Goal: Task Accomplishment & Management: Manage account settings

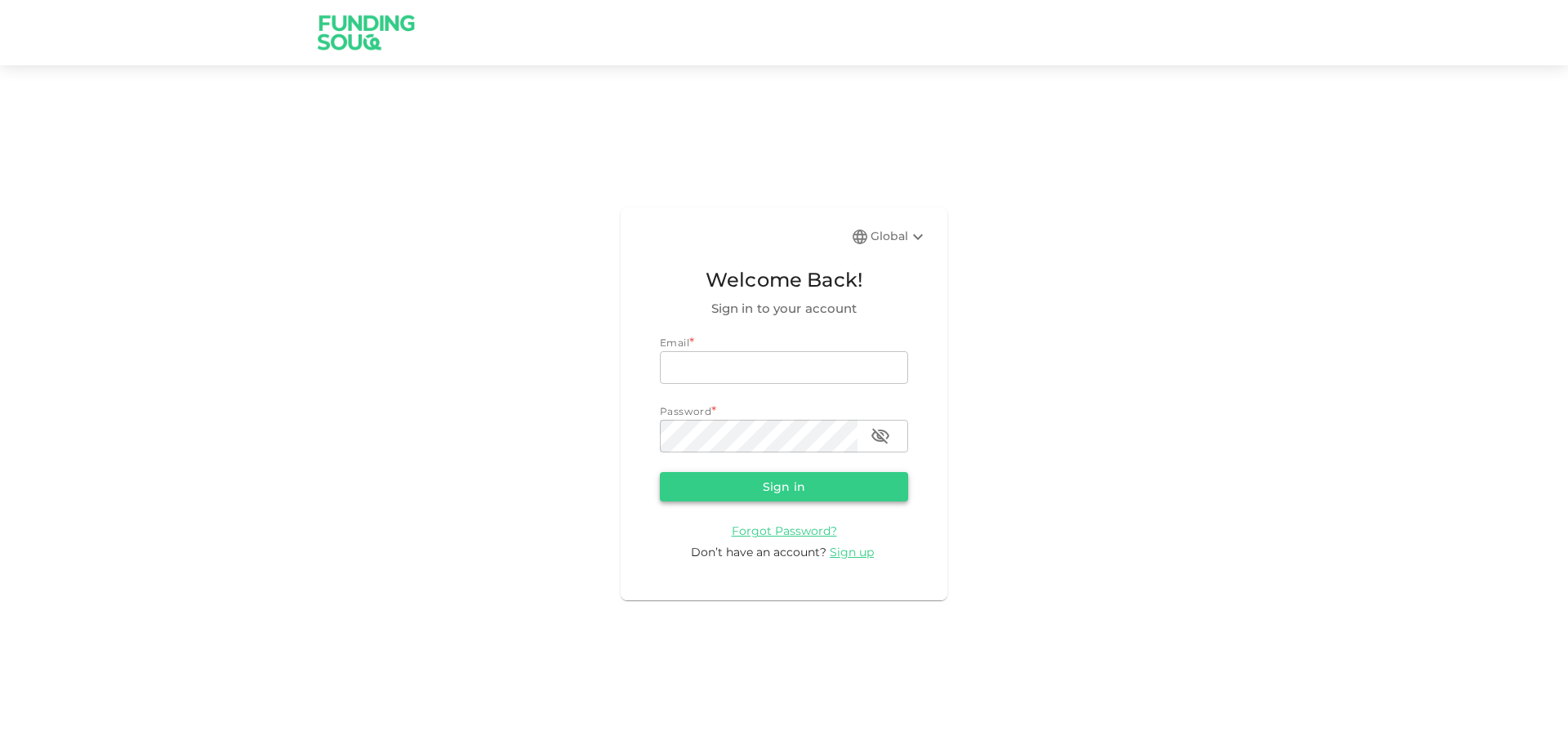
type input "[EMAIL_ADDRESS][DOMAIN_NAME]"
click at [790, 495] on button "Sign in" at bounding box center [784, 487] width 249 height 30
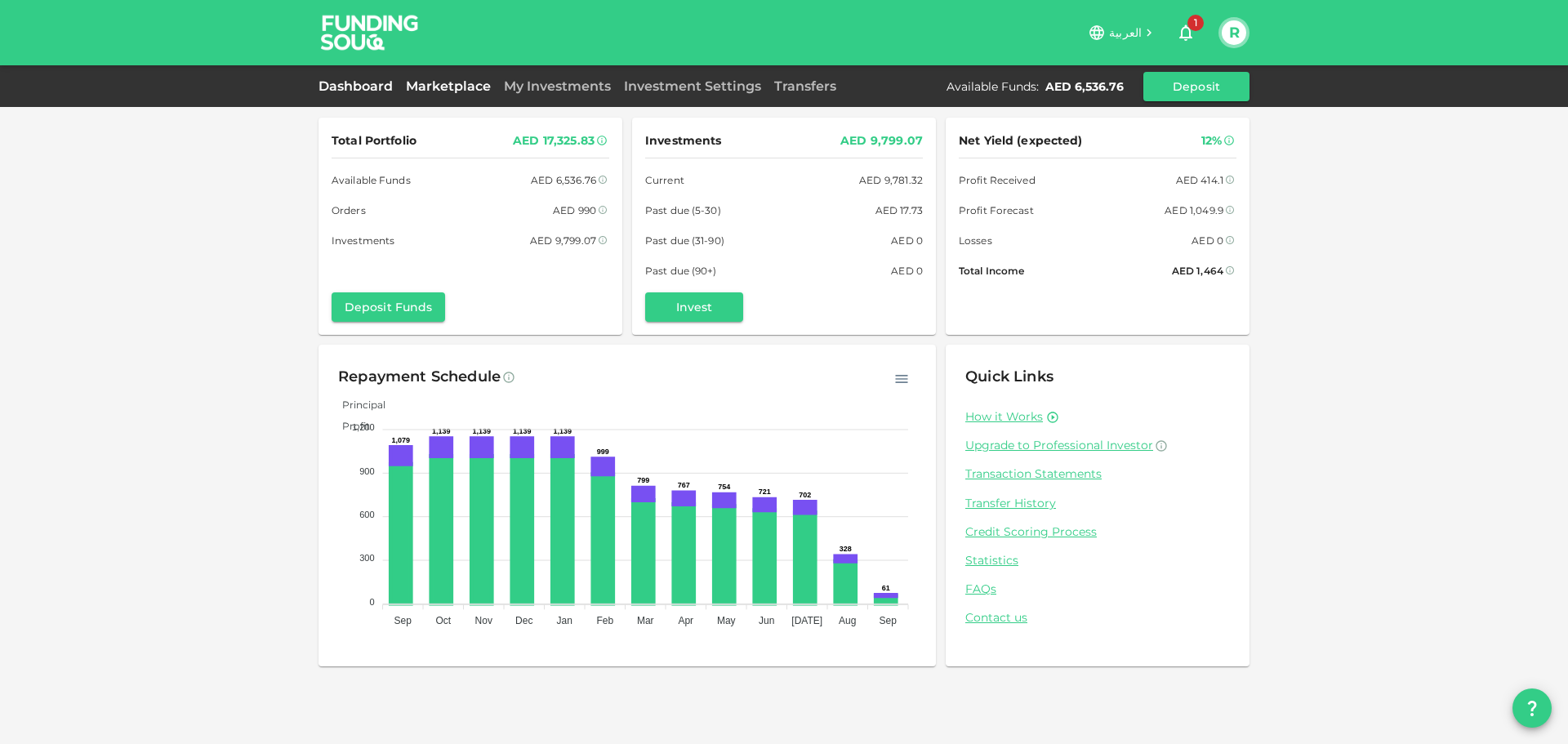
click at [443, 91] on link "Marketplace" at bounding box center [448, 87] width 98 height 16
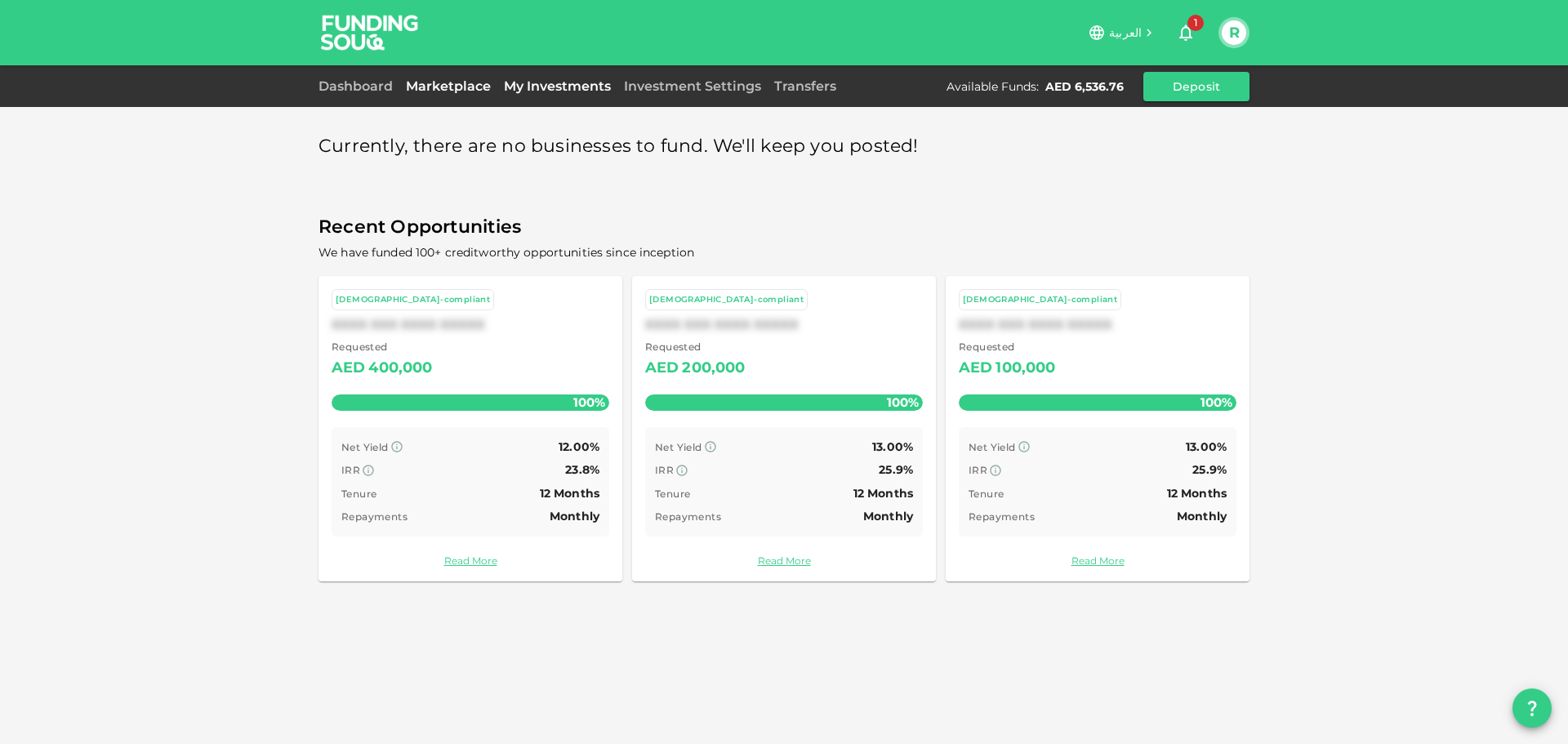
click at [549, 80] on link "My Investments" at bounding box center [557, 87] width 120 height 16
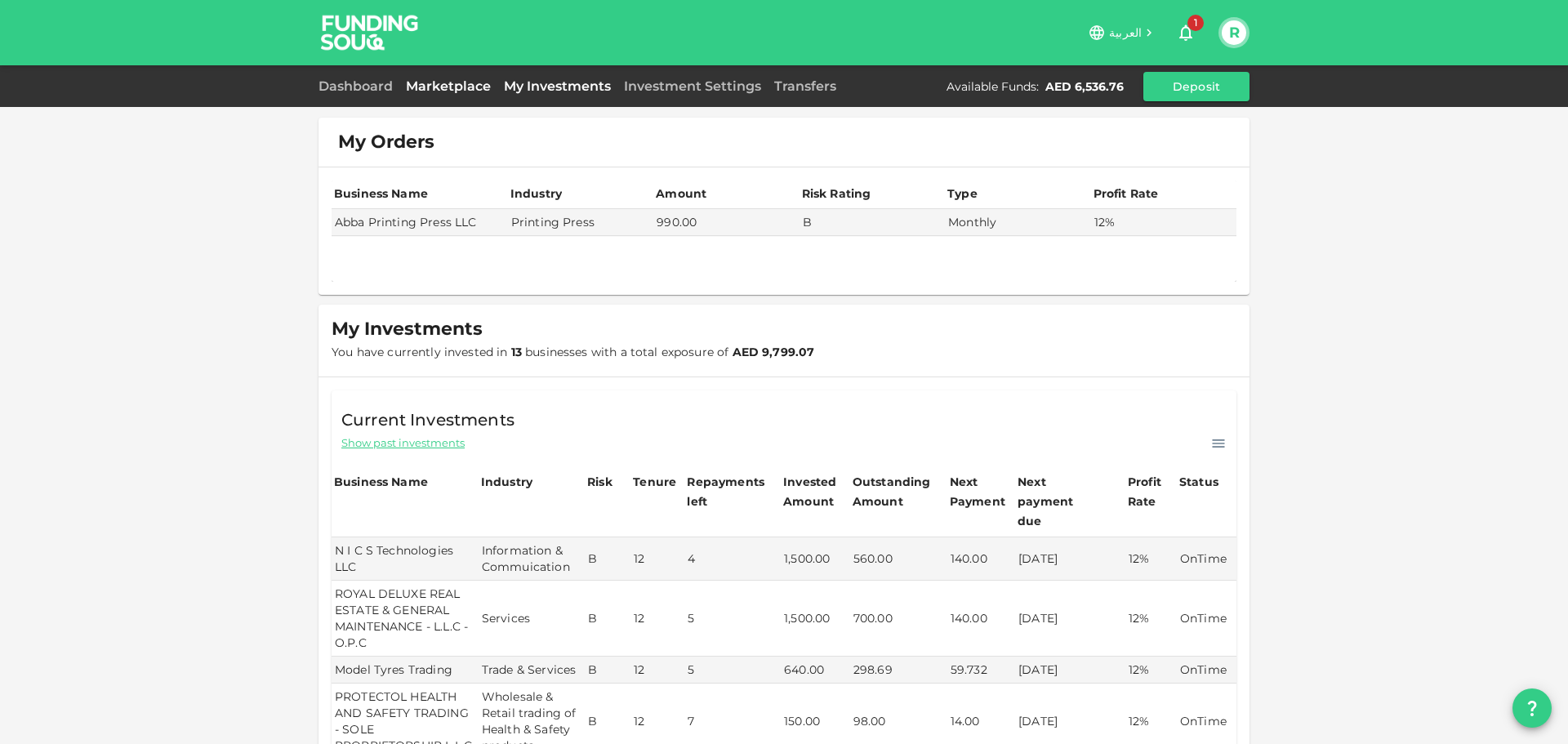
click at [426, 83] on link "Marketplace" at bounding box center [448, 87] width 98 height 16
